Goal: Use online tool/utility: Utilize a website feature to perform a specific function

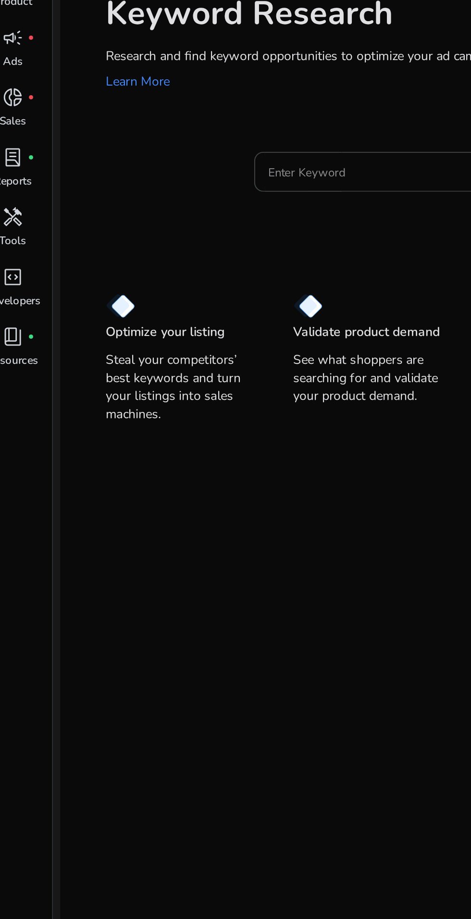
scroll to position [2, 0]
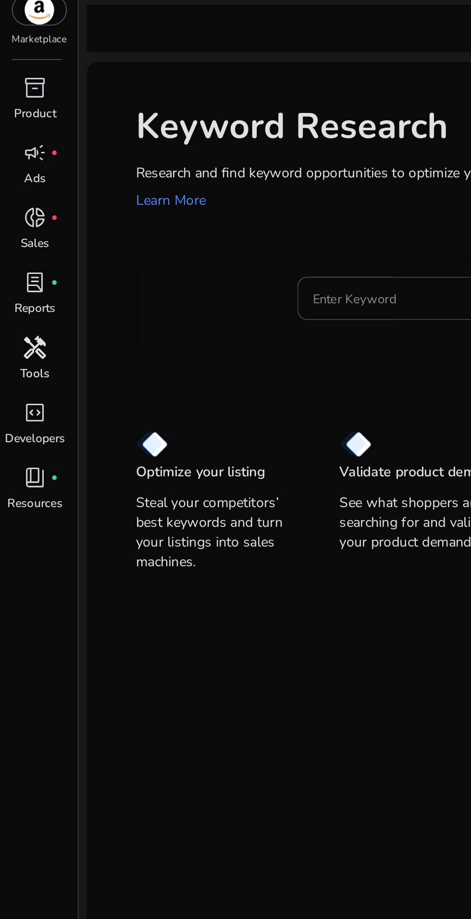
click at [19, 211] on p "Tools" at bounding box center [17, 215] width 14 height 9
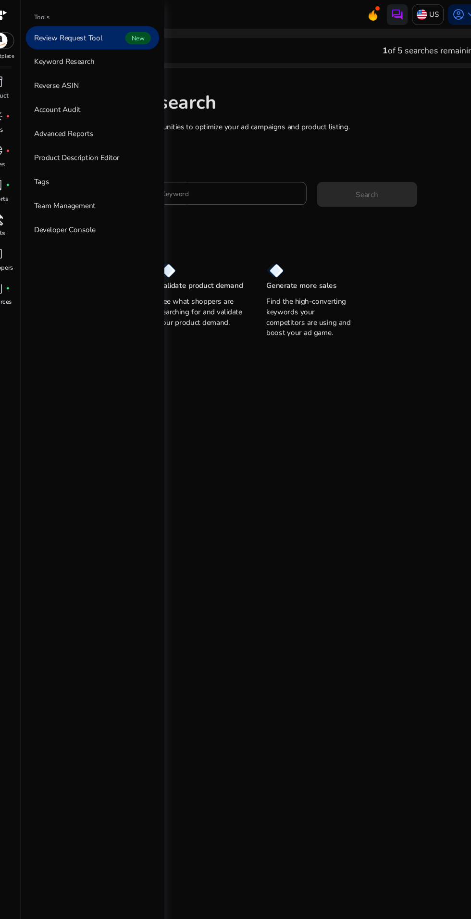
scroll to position [3, 0]
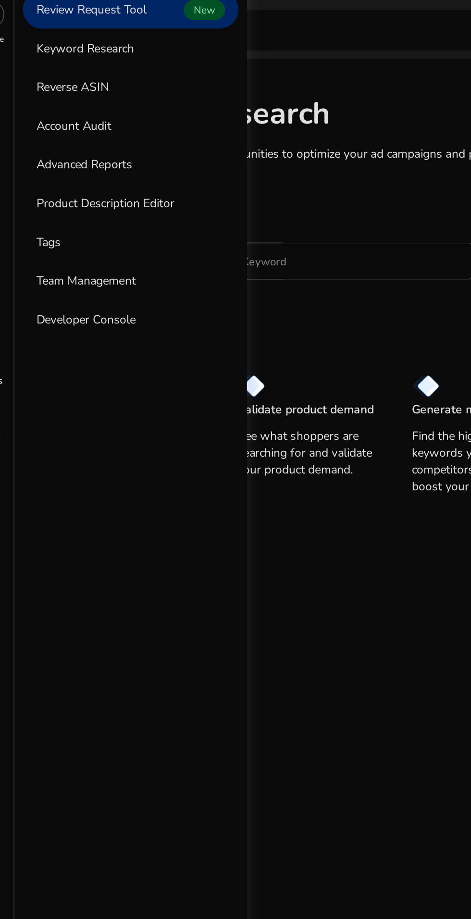
click at [299, 346] on mat-card "Keyword Research Research and find keyword opportunities to optimize your [PERS…" at bounding box center [254, 476] width 425 height 826
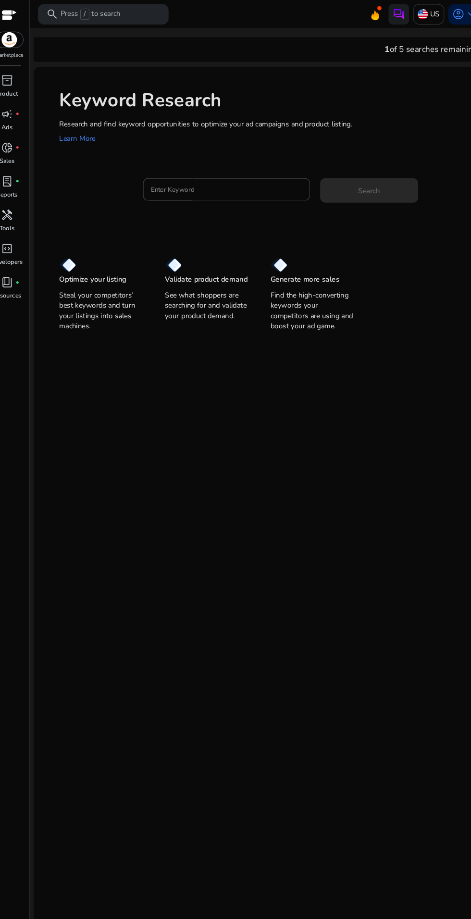
scroll to position [4, 0]
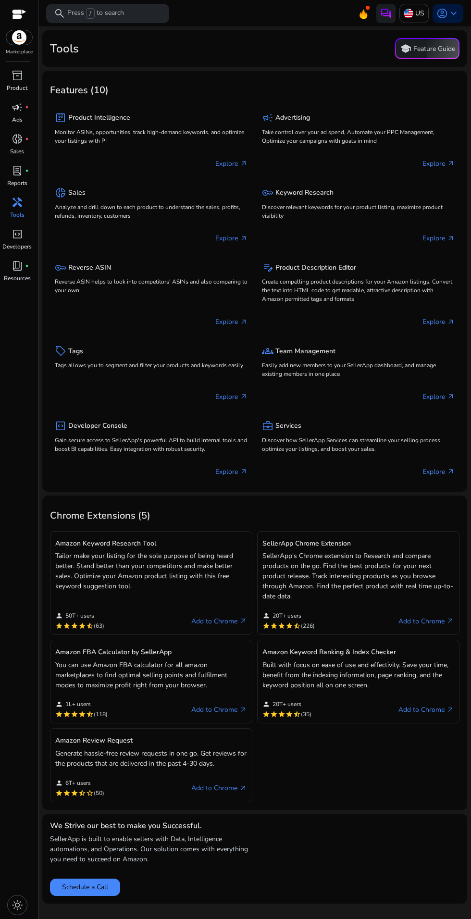
click at [23, 203] on span "handyman" at bounding box center [18, 203] width 12 height 12
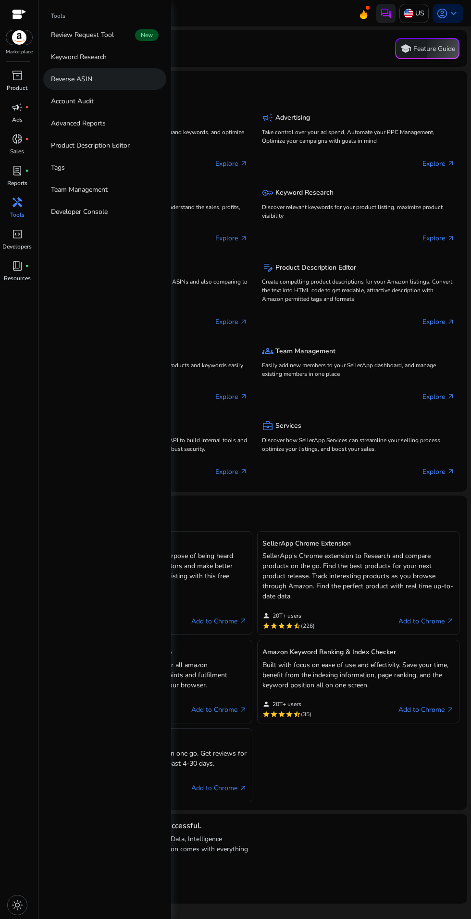
click at [120, 87] on link "Reverse ASIN" at bounding box center [104, 79] width 123 height 22
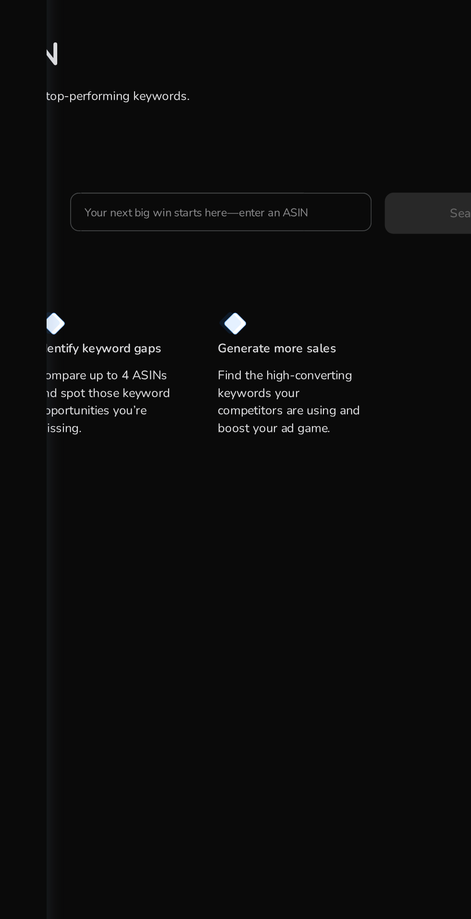
click at [229, 359] on mat-card "Reverse ASIN Enter up to 4 ASINs and find their top-performing keywords. Learn …" at bounding box center [254, 472] width 425 height 826
